Goal: Information Seeking & Learning: Learn about a topic

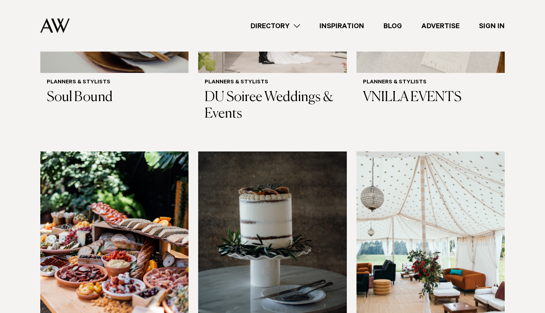
scroll to position [469, 0]
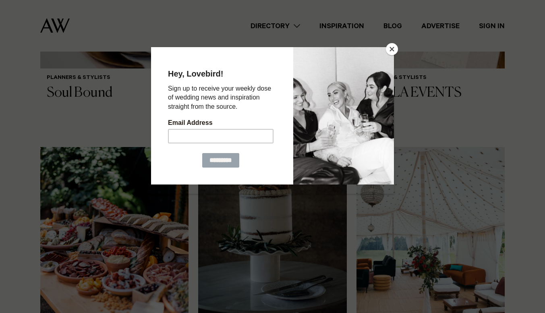
click at [392, 49] on button "Close" at bounding box center [392, 49] width 12 height 12
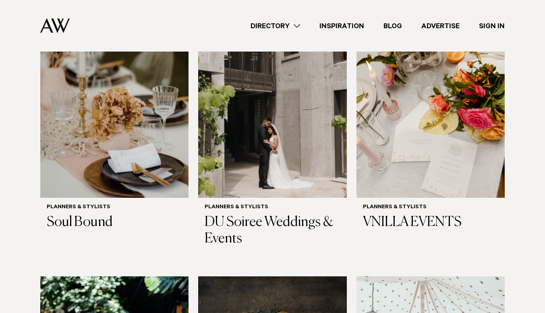
scroll to position [341, 0]
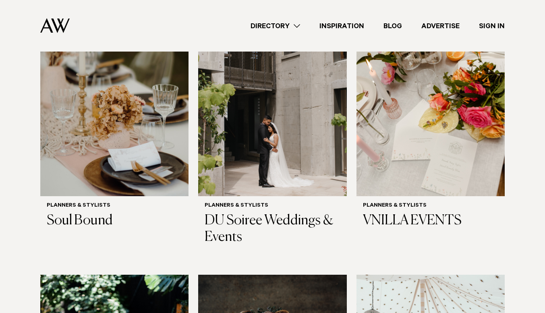
click at [99, 222] on h3 "Soul Bound" at bounding box center [114, 221] width 135 height 17
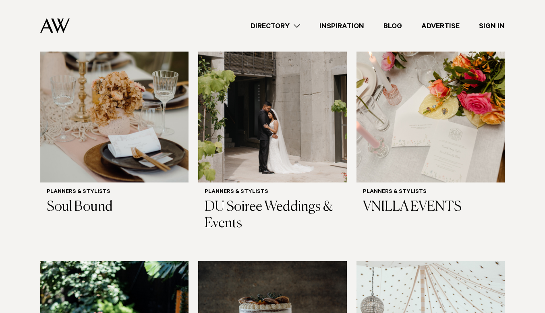
scroll to position [353, 0]
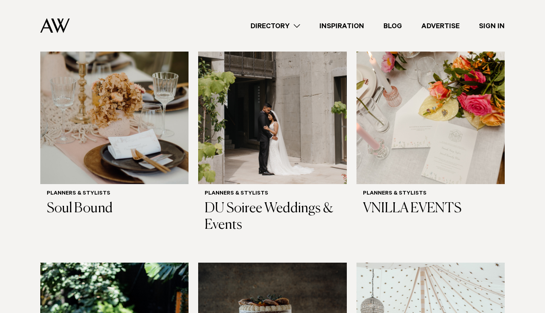
click at [442, 133] on img at bounding box center [431, 84] width 148 height 199
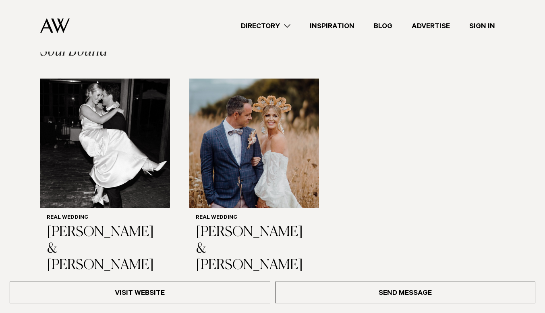
scroll to position [1119, 0]
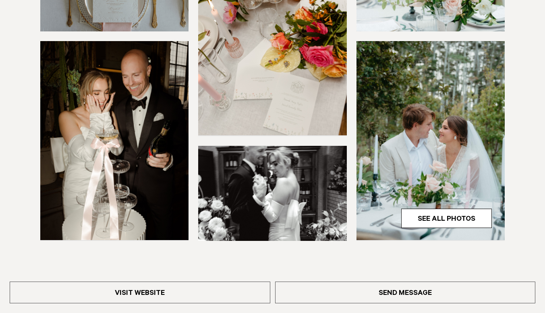
scroll to position [226, 0]
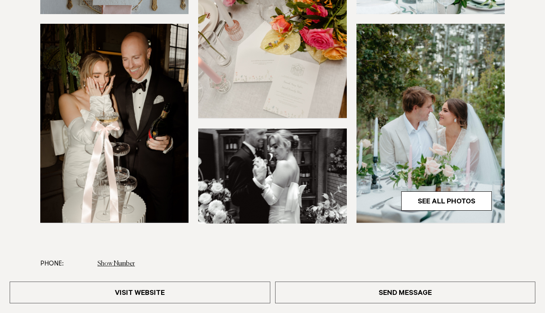
click at [456, 198] on link "See All Photos" at bounding box center [446, 200] width 91 height 19
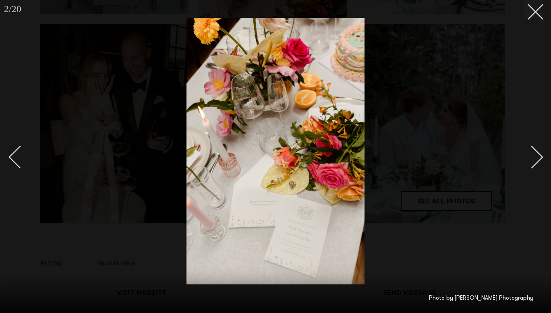
click at [541, 10] on button at bounding box center [533, 9] width 18 height 18
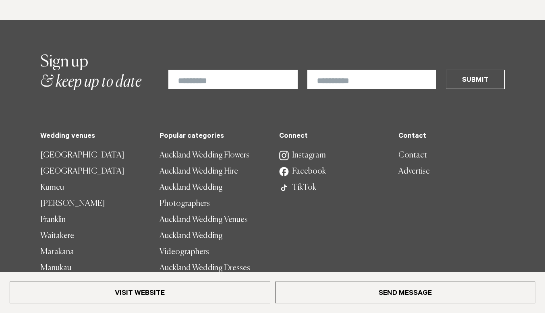
scroll to position [993, 0]
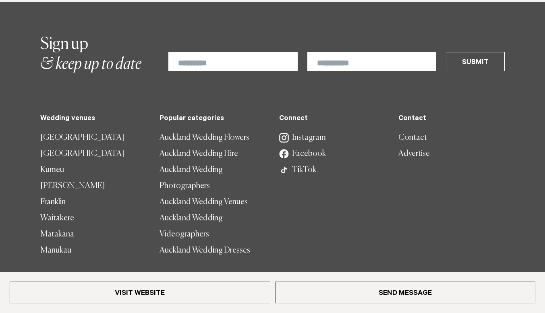
click at [310, 140] on link "Instagram" at bounding box center [332, 138] width 106 height 16
